Goal: Task Accomplishment & Management: Use online tool/utility

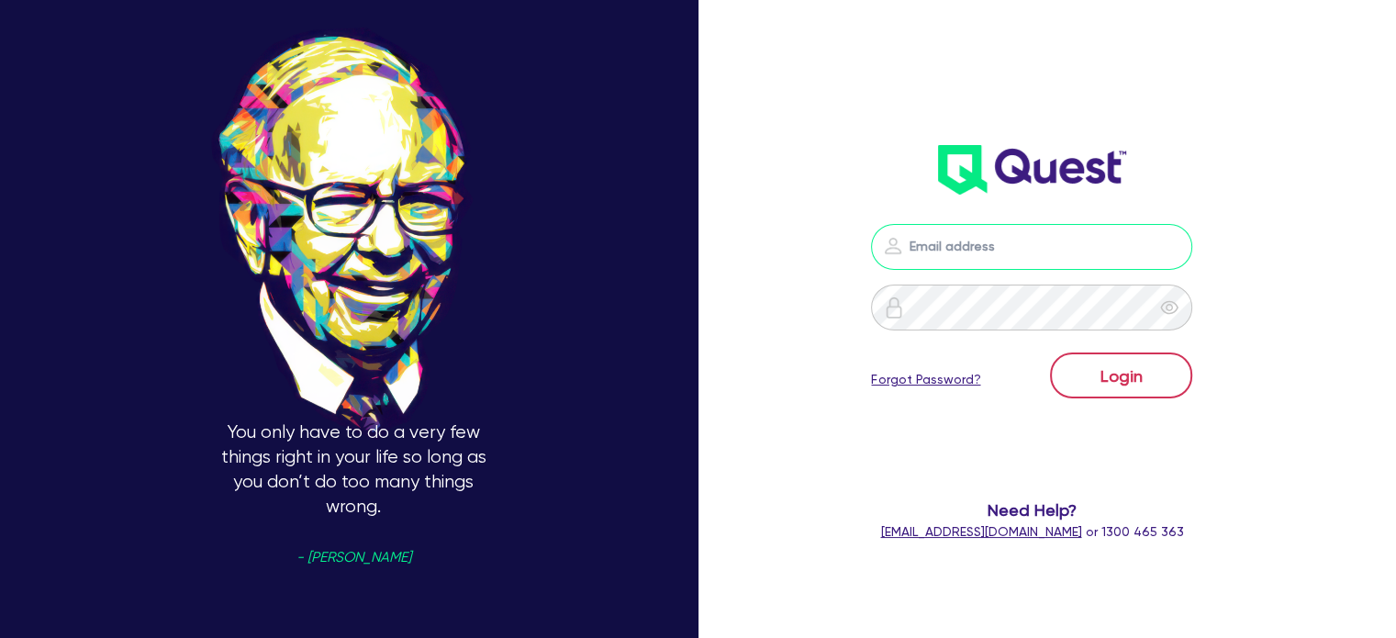
type input "[PERSON_NAME][EMAIL_ADDRESS][DOMAIN_NAME]"
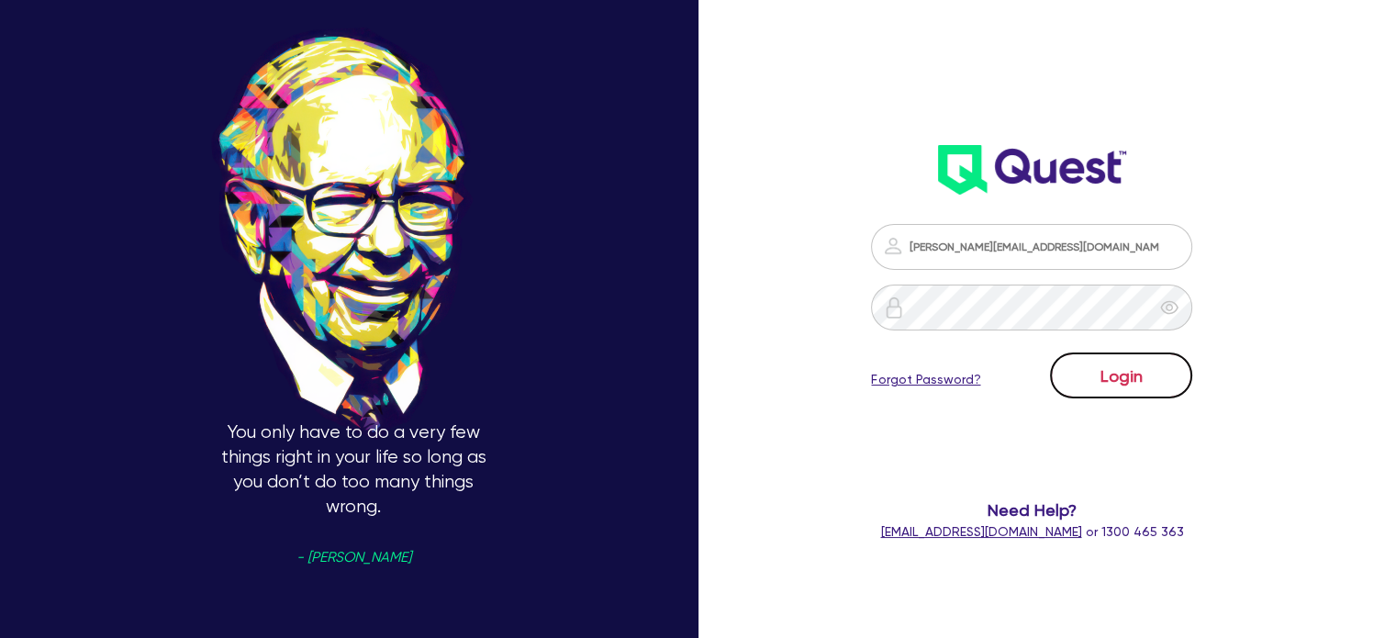
click at [1123, 380] on button "Login" at bounding box center [1121, 375] width 142 height 46
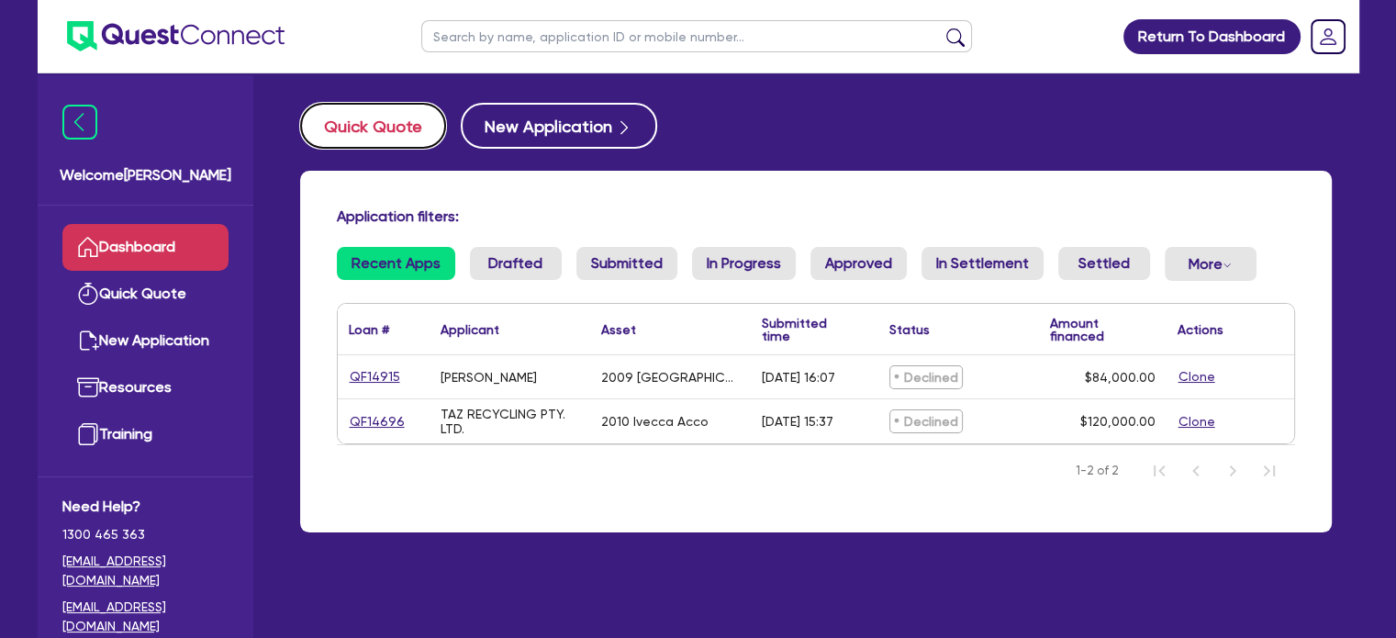
click at [375, 120] on button "Quick Quote" at bounding box center [373, 126] width 146 height 46
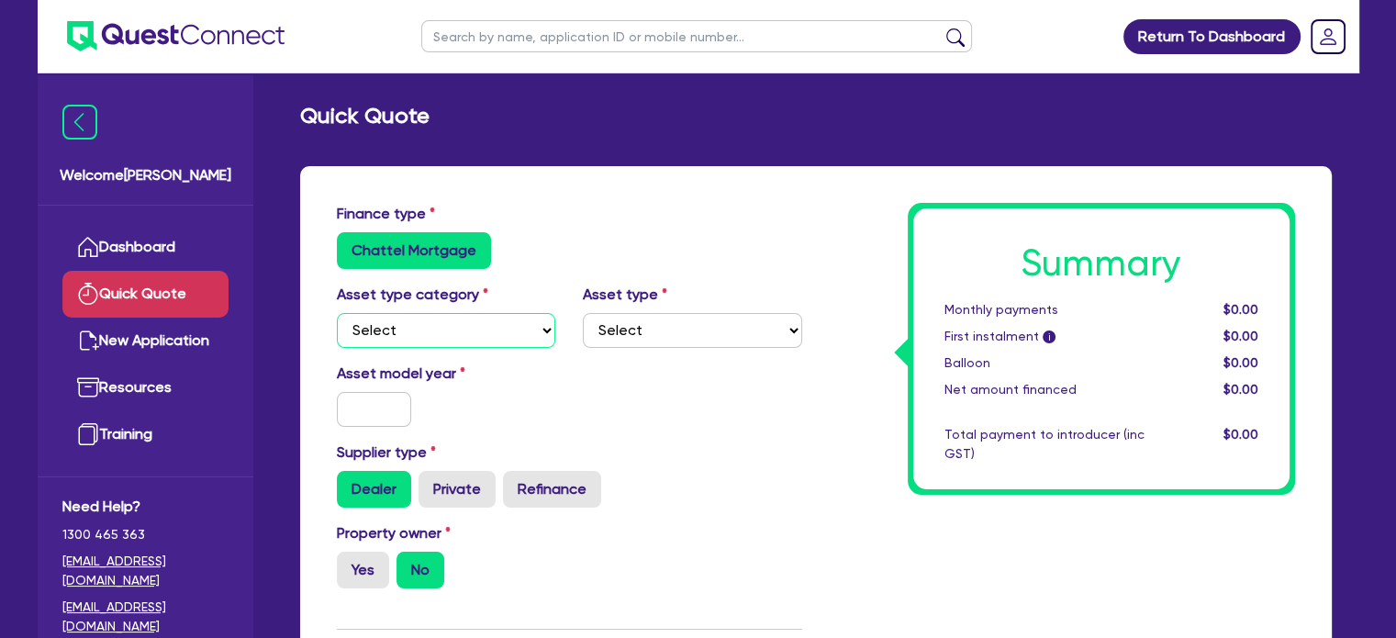
click at [469, 337] on select "Select Cars and light trucks Primary assets Secondary assets Tertiary assets" at bounding box center [446, 330] width 219 height 35
select select "PRIMARY_ASSETS"
click at [337, 313] on select "Select Cars and light trucks Primary assets Secondary assets Tertiary assets" at bounding box center [446, 330] width 219 height 35
click at [646, 325] on select "Select Heavy trucks over 4.5 tonne Trailers Bus and coaches Yellow goods and ex…" at bounding box center [692, 330] width 219 height 35
click at [583, 313] on select "Select Heavy trucks over 4.5 tonne Trailers Bus and coaches Yellow goods and ex…" at bounding box center [692, 330] width 219 height 35
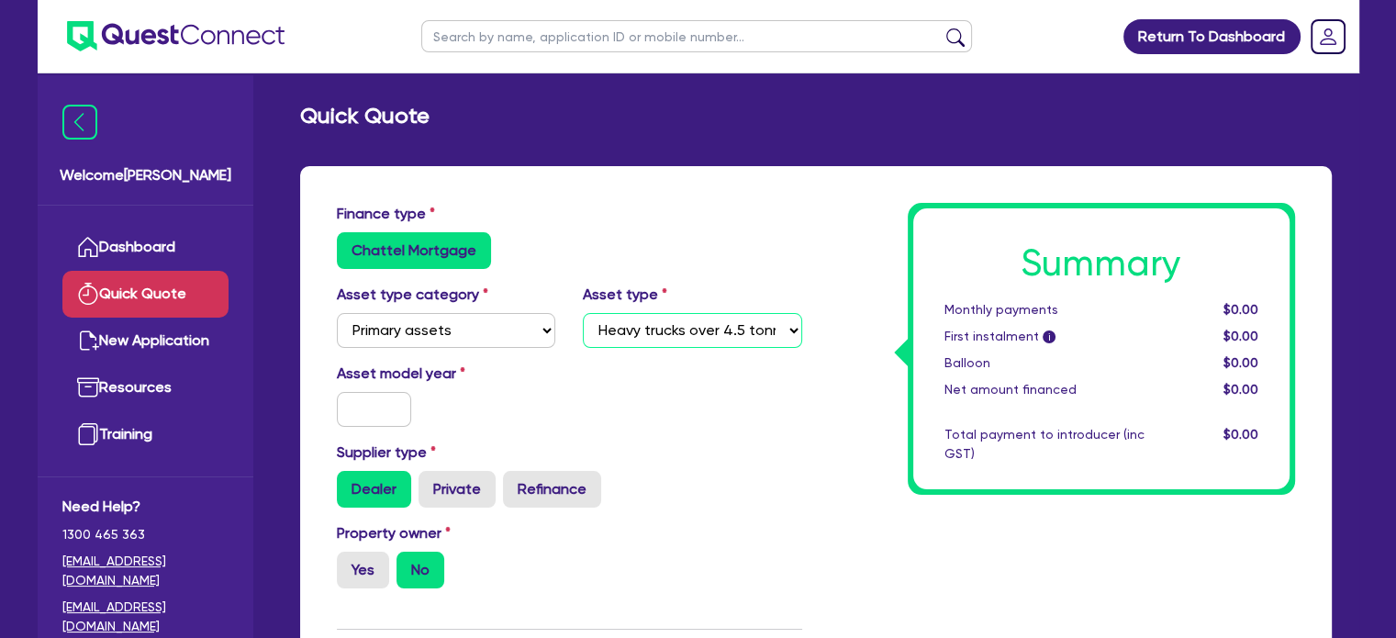
click at [665, 330] on select "Select Heavy trucks over 4.5 tonne Trailers Bus and coaches Yellow goods and ex…" at bounding box center [692, 330] width 219 height 35
select select "YELLOW_GOODS_AND_EXCAVATORS"
click at [583, 313] on select "Select Heavy trucks over 4.5 tonne Trailers Bus and coaches Yellow goods and ex…" at bounding box center [692, 330] width 219 height 35
click at [404, 418] on input "text" at bounding box center [374, 409] width 75 height 35
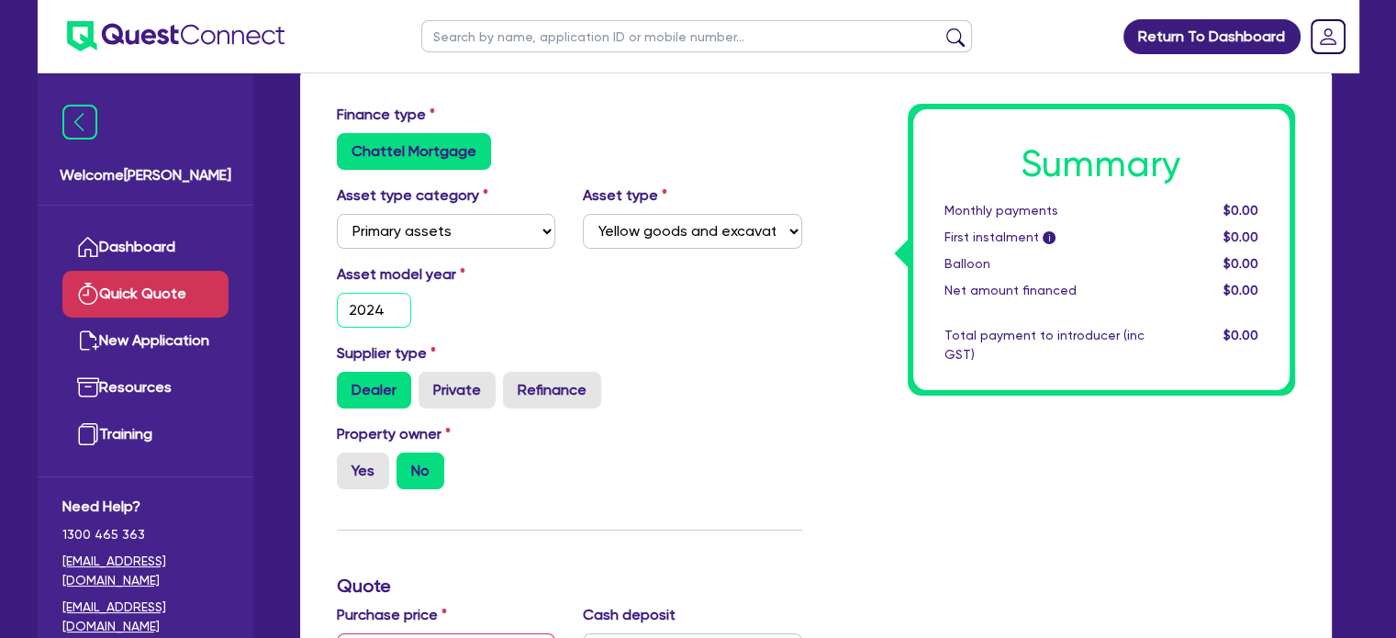
scroll to position [275, 0]
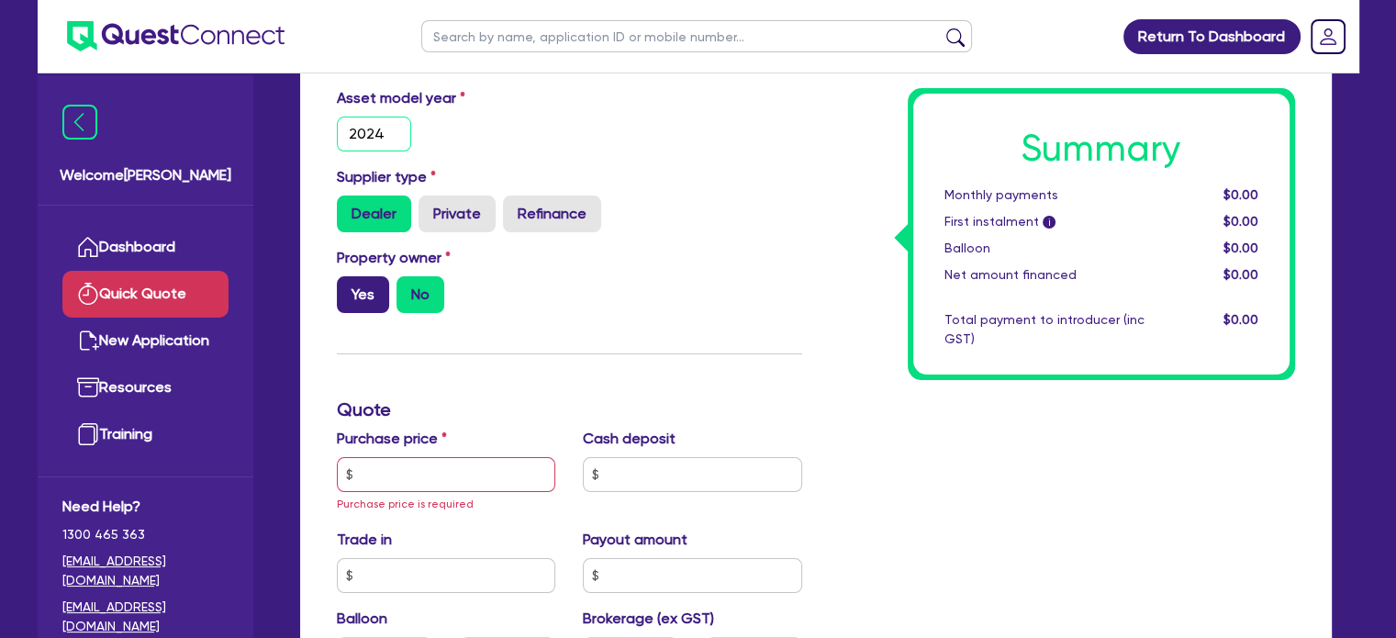
type input "2024"
click at [363, 286] on label "Yes" at bounding box center [363, 294] width 52 height 37
click at [349, 286] on input "Yes" at bounding box center [343, 282] width 12 height 12
radio input "true"
click at [386, 485] on input "text" at bounding box center [446, 474] width 219 height 35
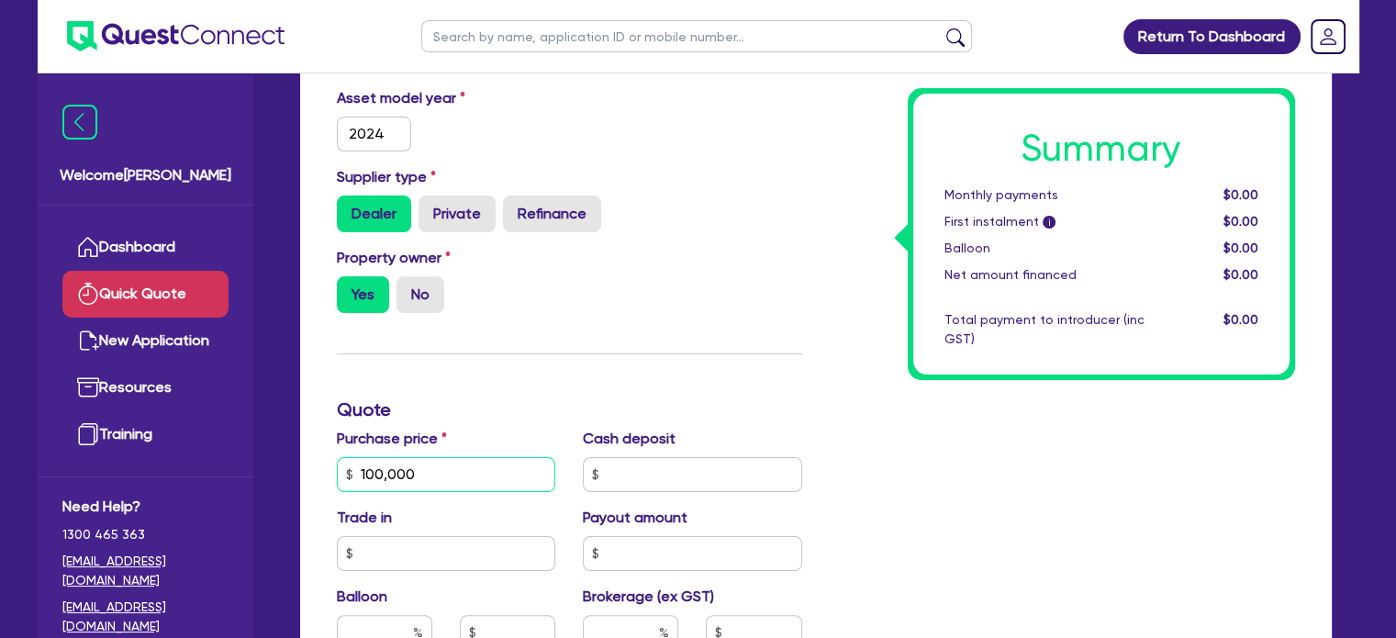
scroll to position [184, 0]
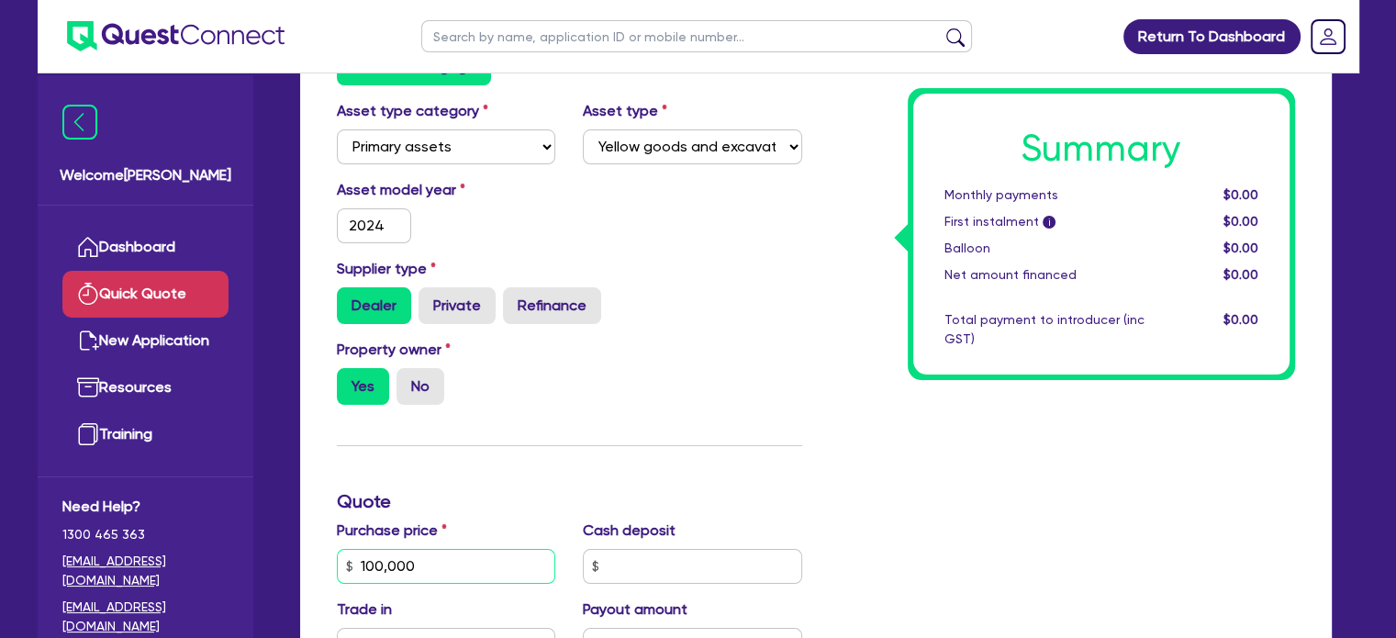
type input "100,000"
click at [634, 575] on input "text" at bounding box center [692, 566] width 219 height 35
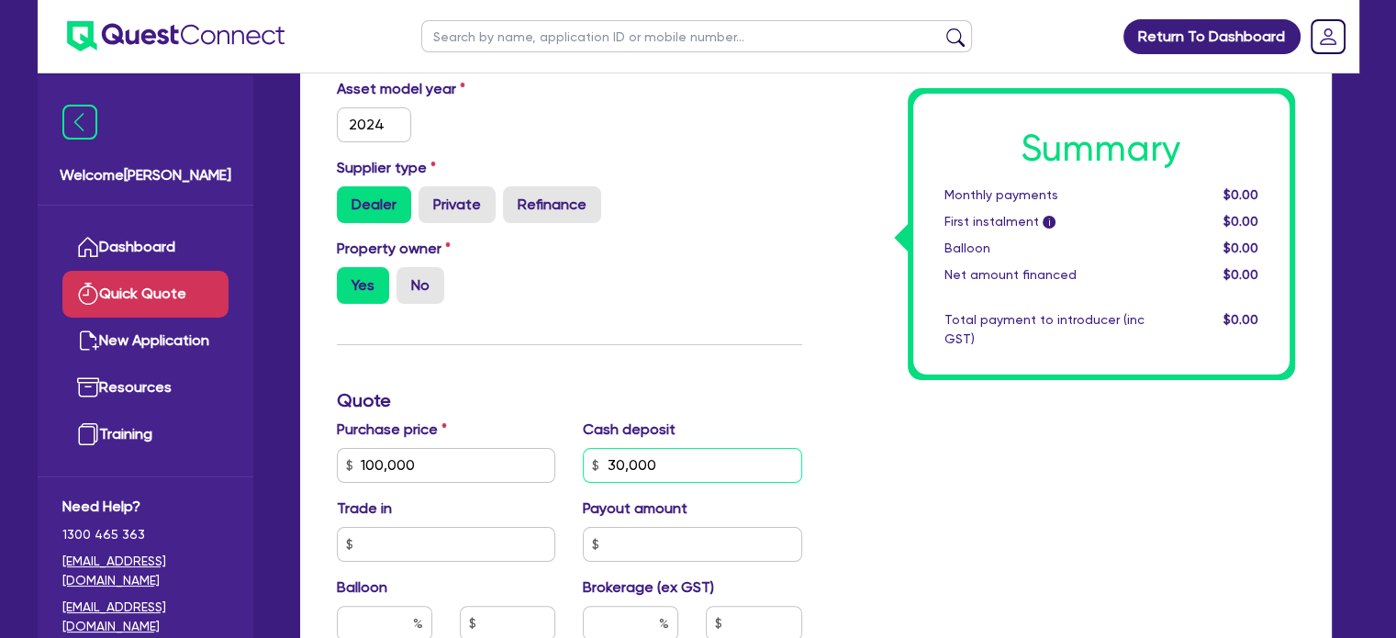
scroll to position [551, 0]
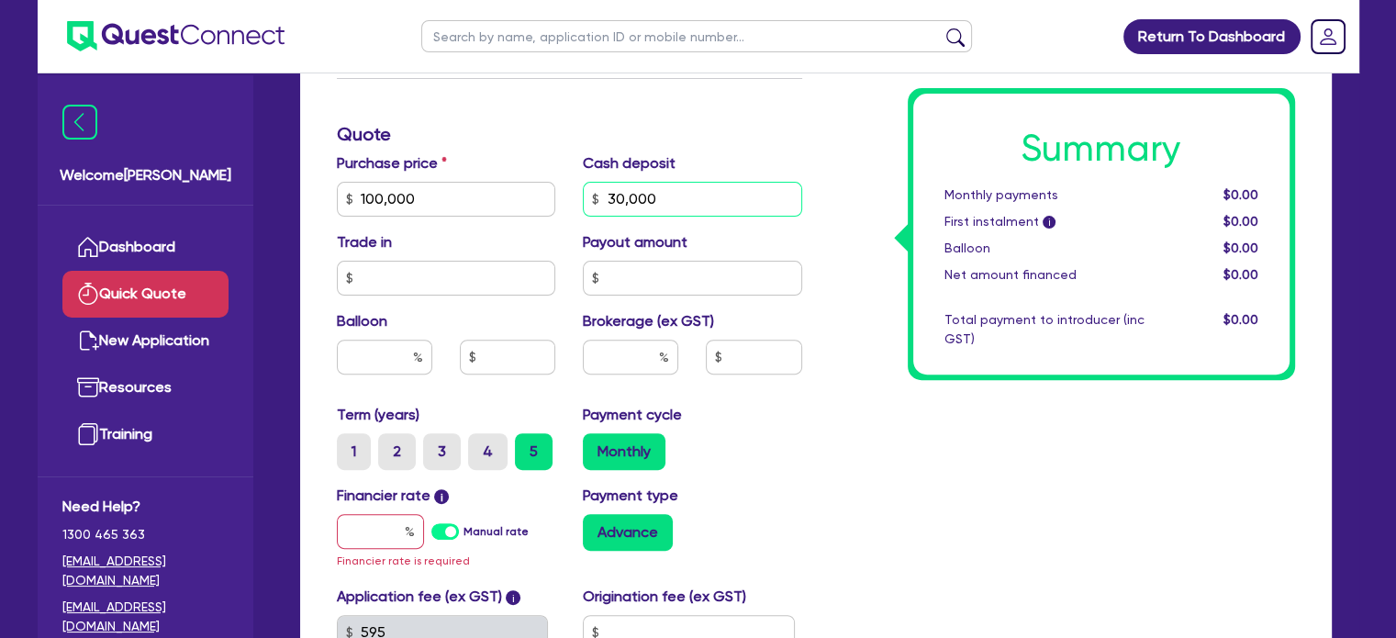
type input "30,000"
click at [466, 281] on input "text" at bounding box center [446, 278] width 219 height 35
type input "0"
click at [702, 277] on input "text" at bounding box center [692, 278] width 219 height 35
type input "0"
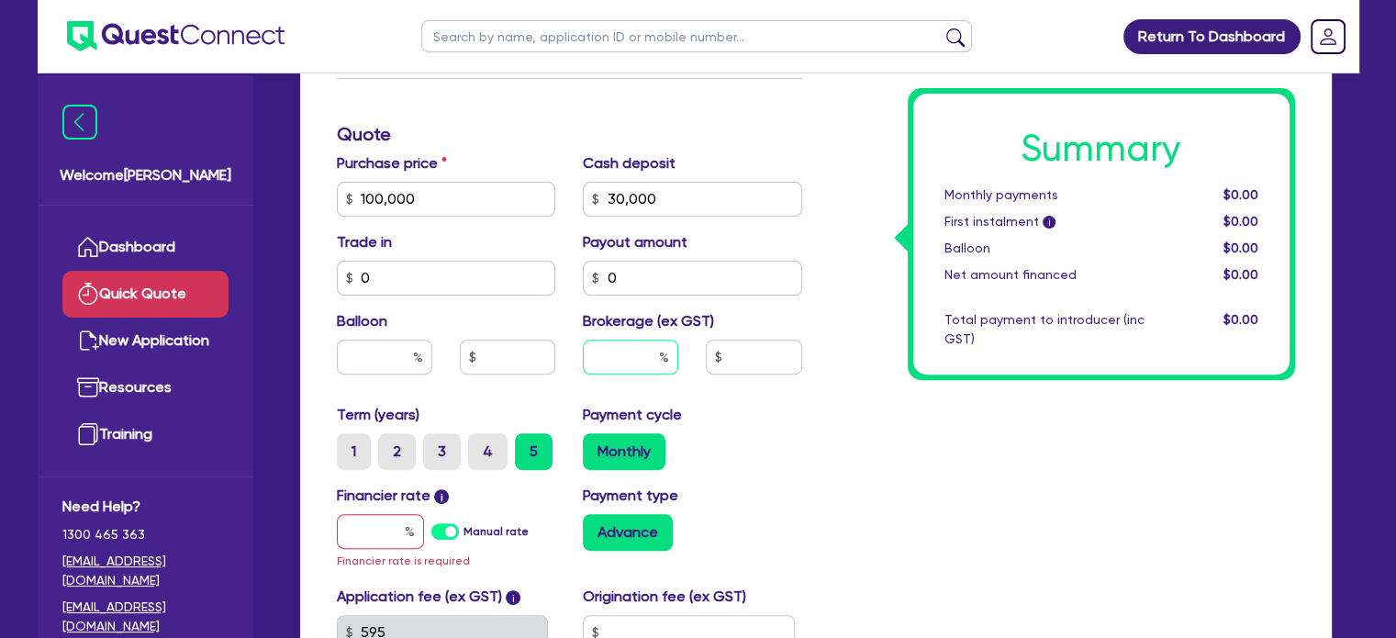
click at [619, 360] on input "text" at bounding box center [630, 357] width 95 height 35
type input "6"
click at [753, 450] on div "Monthly" at bounding box center [692, 451] width 219 height 37
click at [809, 497] on div "Payment type Advance" at bounding box center [692, 528] width 247 height 86
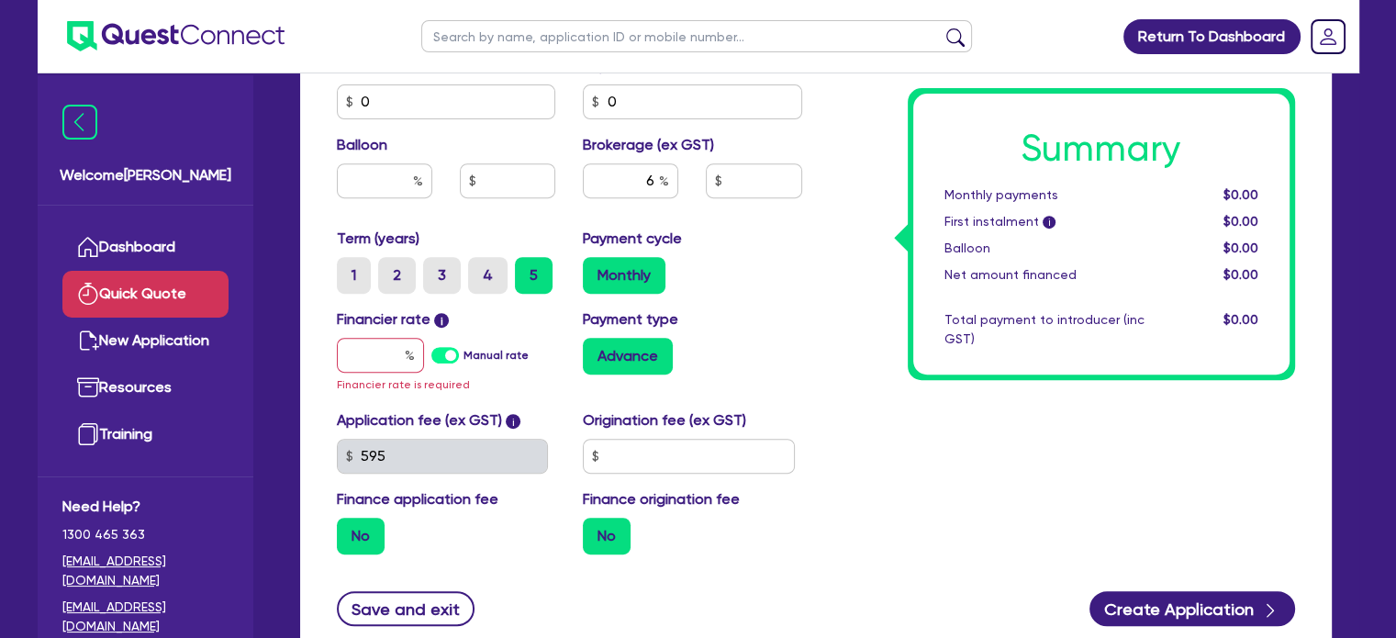
scroll to position [734, 0]
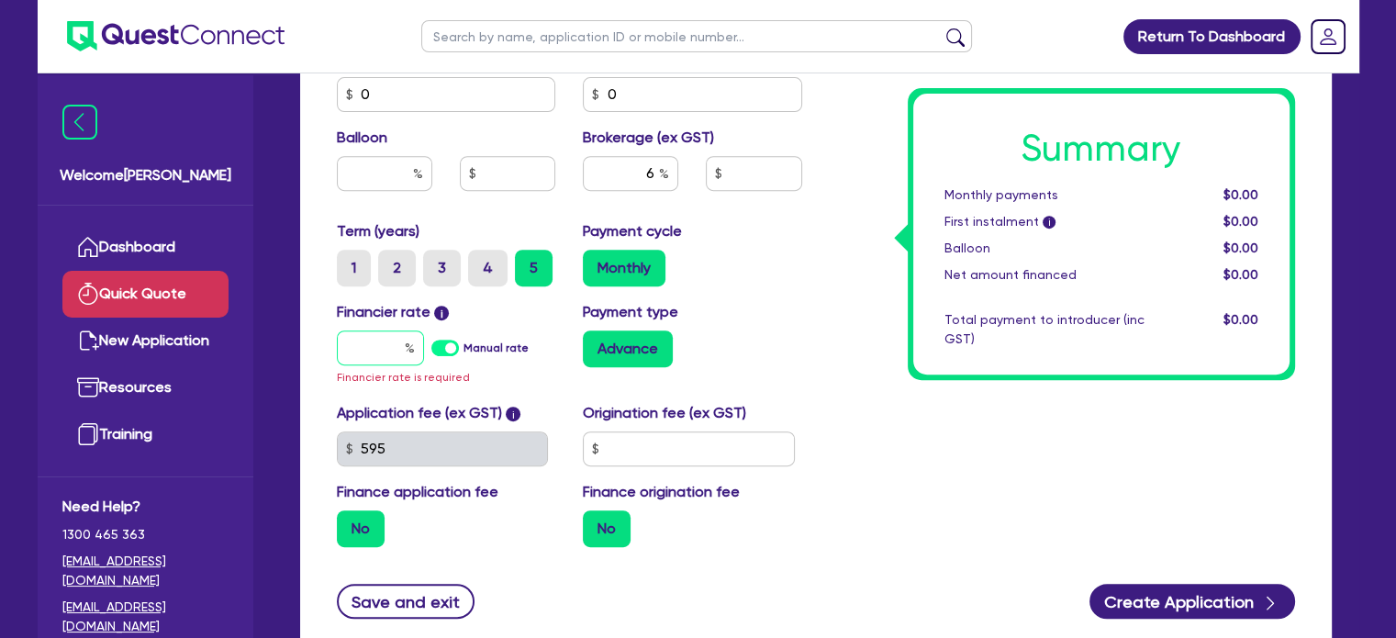
click at [352, 355] on input "text" at bounding box center [380, 347] width 87 height 35
type input "1"
type input "4,200"
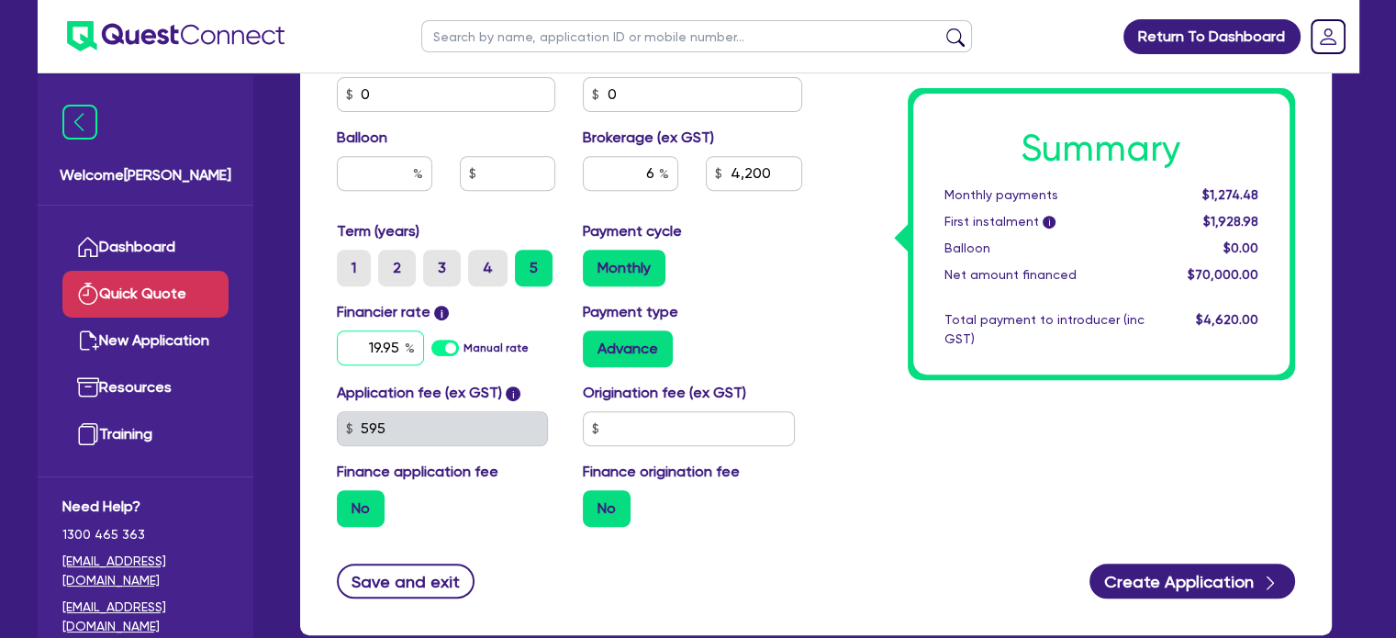
drag, startPoint x: 367, startPoint y: 342, endPoint x: 459, endPoint y: 353, distance: 92.4
click at [459, 353] on div "19.95 Manual rate" at bounding box center [446, 347] width 219 height 35
type input "17.95"
click at [750, 474] on div "Finance origination fee No" at bounding box center [692, 494] width 247 height 66
click at [463, 344] on label "Manual rate" at bounding box center [495, 348] width 65 height 17
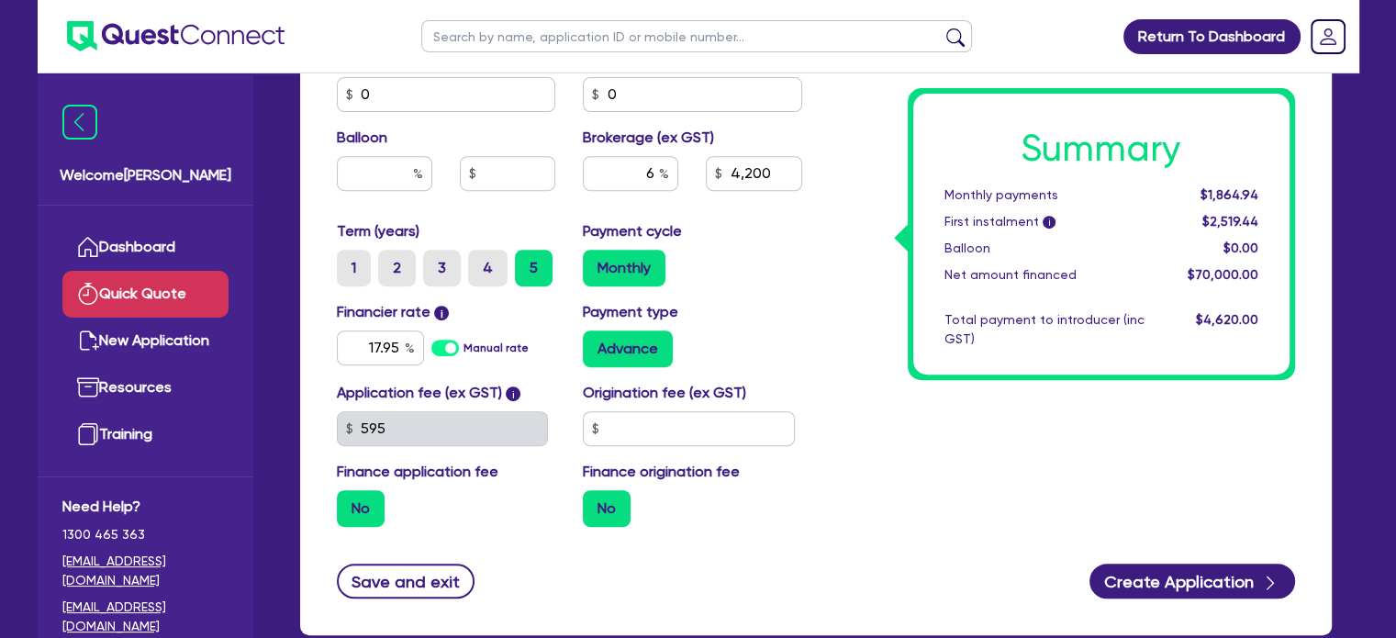
click at [0, 0] on input "Manual rate" at bounding box center [0, 0] width 0 height 0
type input "4,200"
type input "17"
click at [463, 352] on label "Manual rate" at bounding box center [495, 348] width 65 height 17
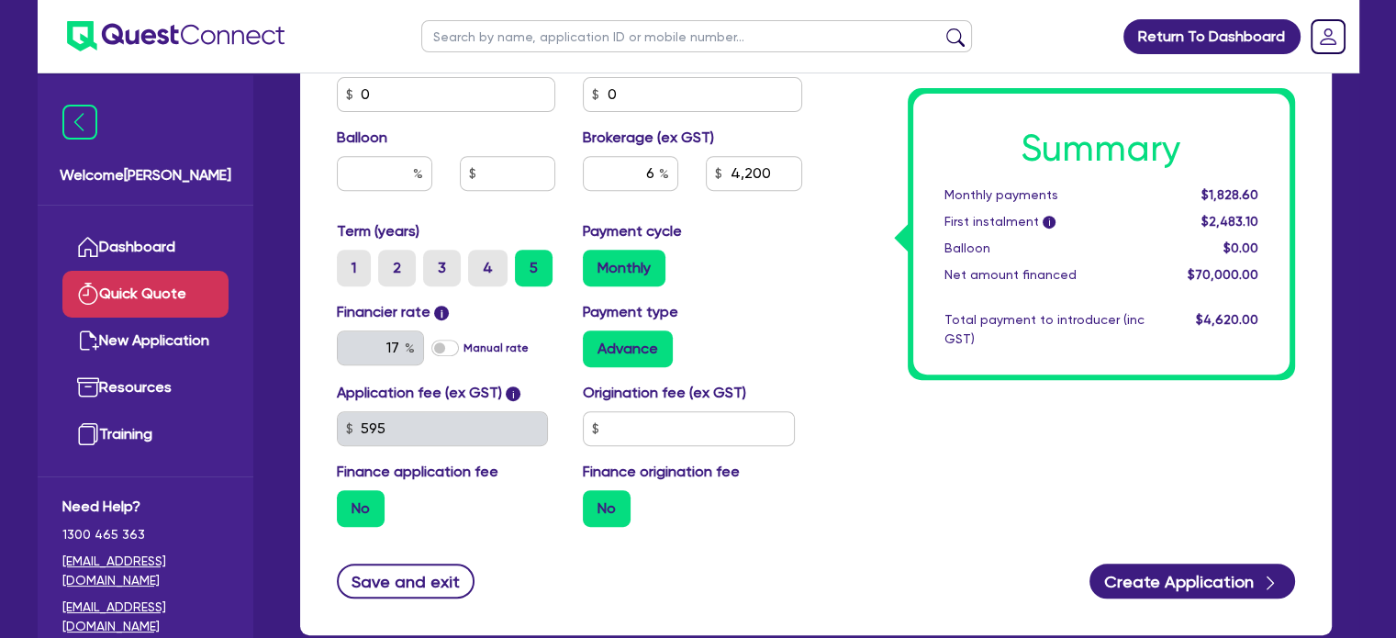
click at [0, 0] on input "Manual rate" at bounding box center [0, 0] width 0 height 0
click at [463, 344] on label "Manual rate" at bounding box center [495, 348] width 65 height 17
click at [0, 0] on input "Manual rate" at bounding box center [0, 0] width 0 height 0
type input "4,200"
type input "17"
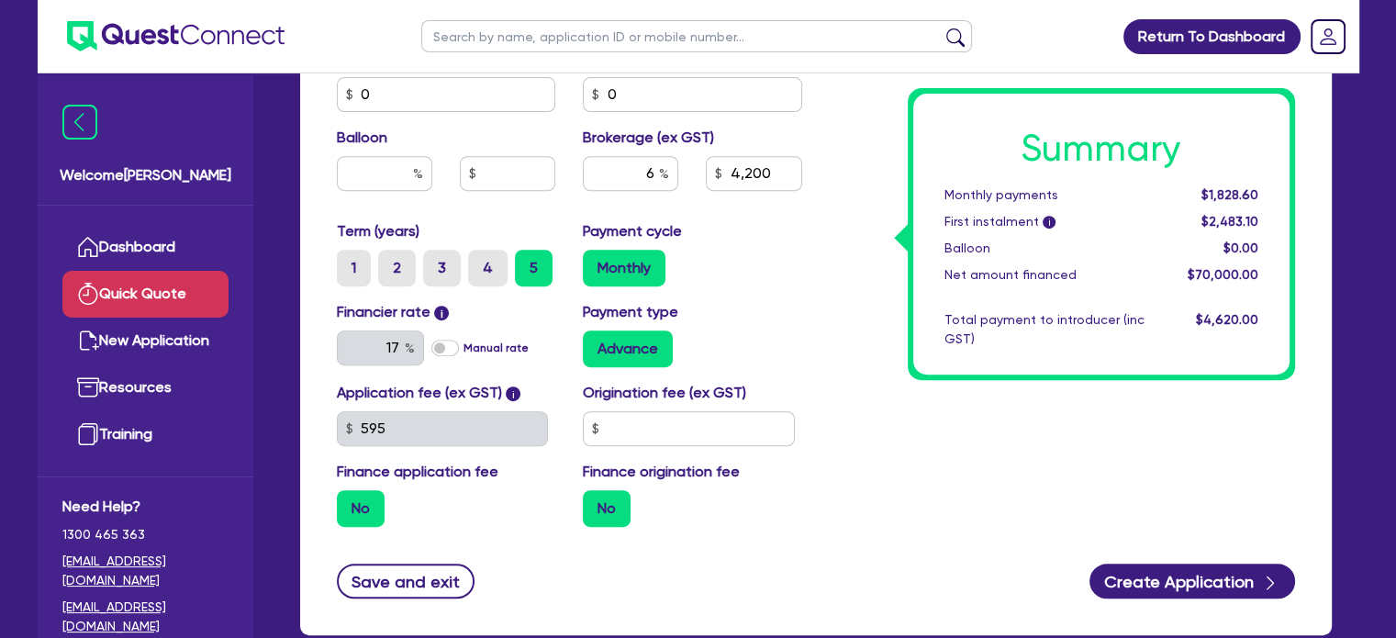
click at [463, 342] on label "Manual rate" at bounding box center [495, 348] width 65 height 17
click at [0, 0] on input "Manual rate" at bounding box center [0, 0] width 0 height 0
click at [400, 346] on input "text" at bounding box center [380, 347] width 87 height 35
type input "17.95"
click at [844, 489] on div "Summary Monthly payments $1,828.60 First instalment i $2,483.10 Balloon $0.00 N…" at bounding box center [1062, 5] width 493 height 1073
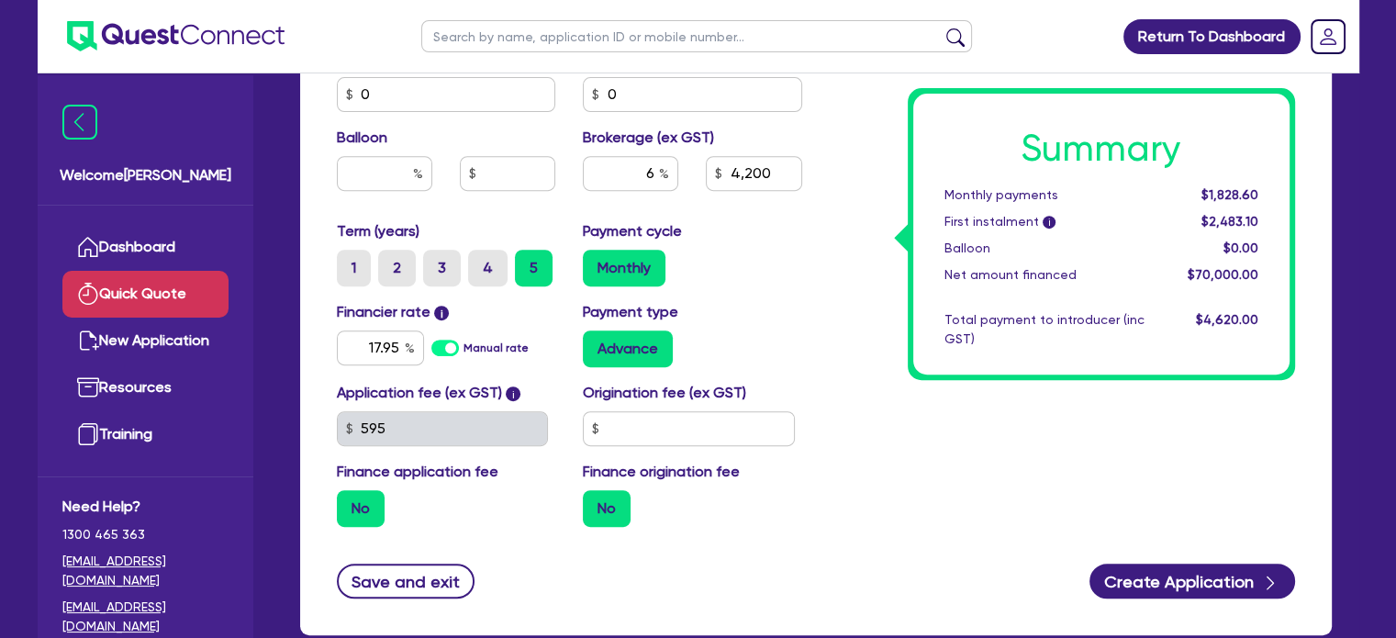
type input "4,200"
click at [648, 427] on input "text" at bounding box center [689, 428] width 212 height 35
type input "595"
click at [798, 487] on div "Finance origination fee No" at bounding box center [692, 494] width 247 height 66
type input "4,200"
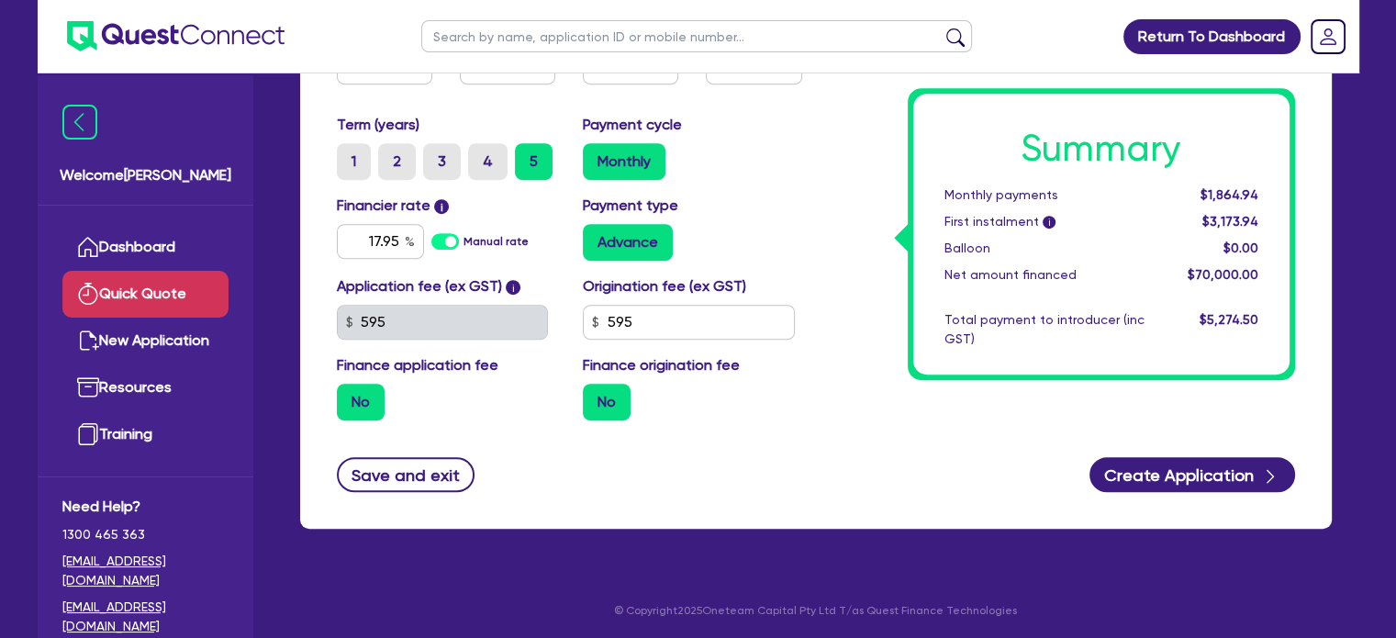
scroll to position [843, 0]
